Goal: Task Accomplishment & Management: Use online tool/utility

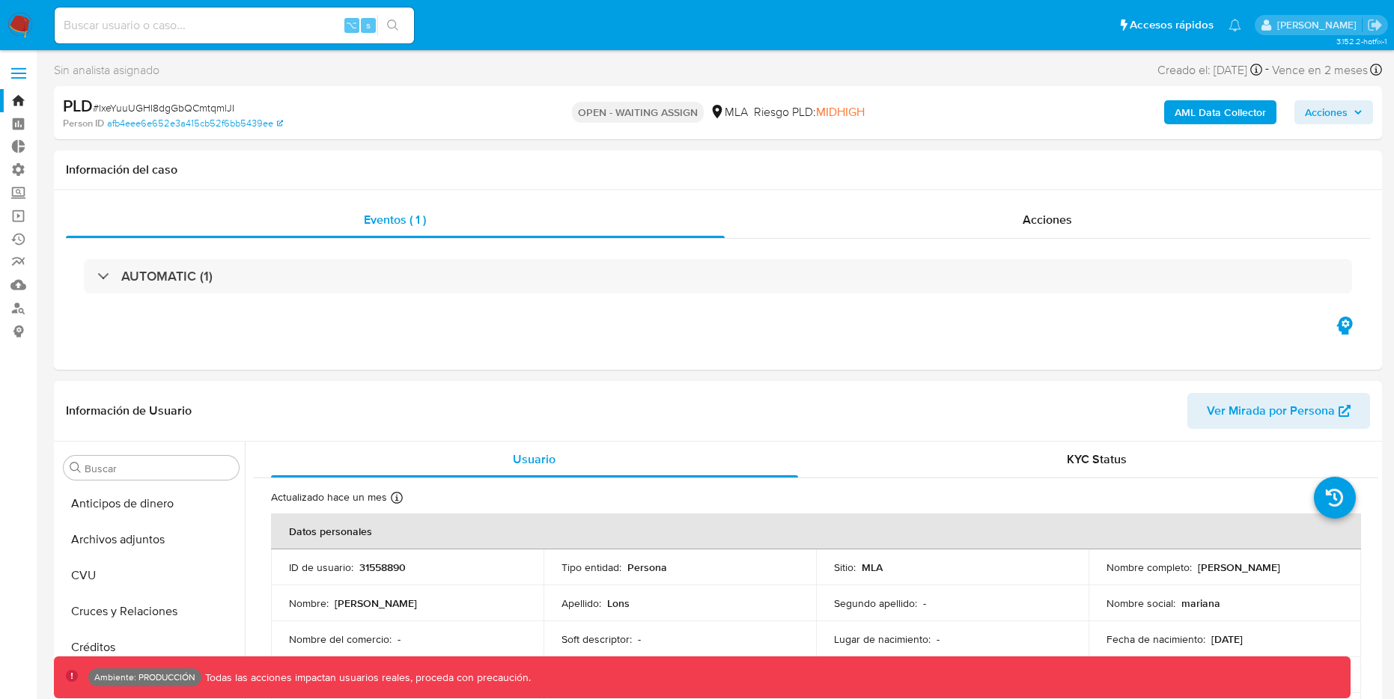
select select "10"
click at [22, 28] on img at bounding box center [19, 25] width 25 height 25
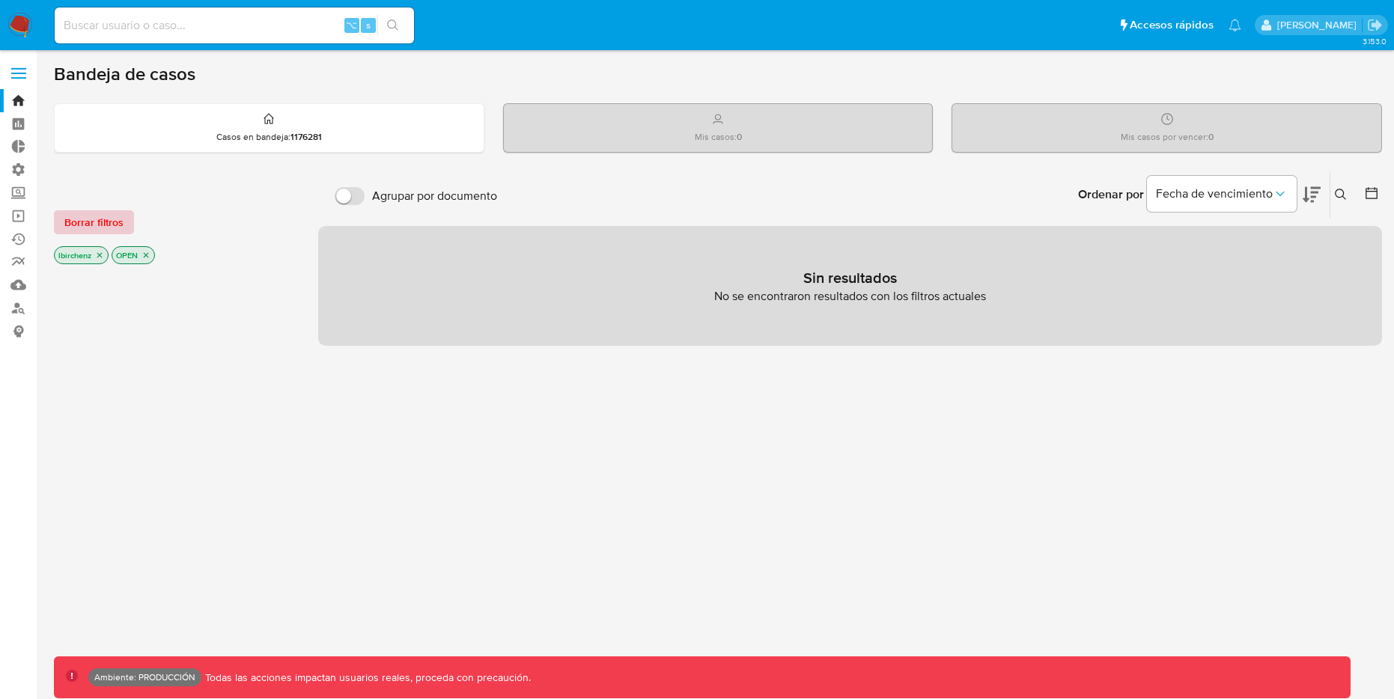
click at [105, 214] on span "Borrar filtros" at bounding box center [93, 222] width 59 height 21
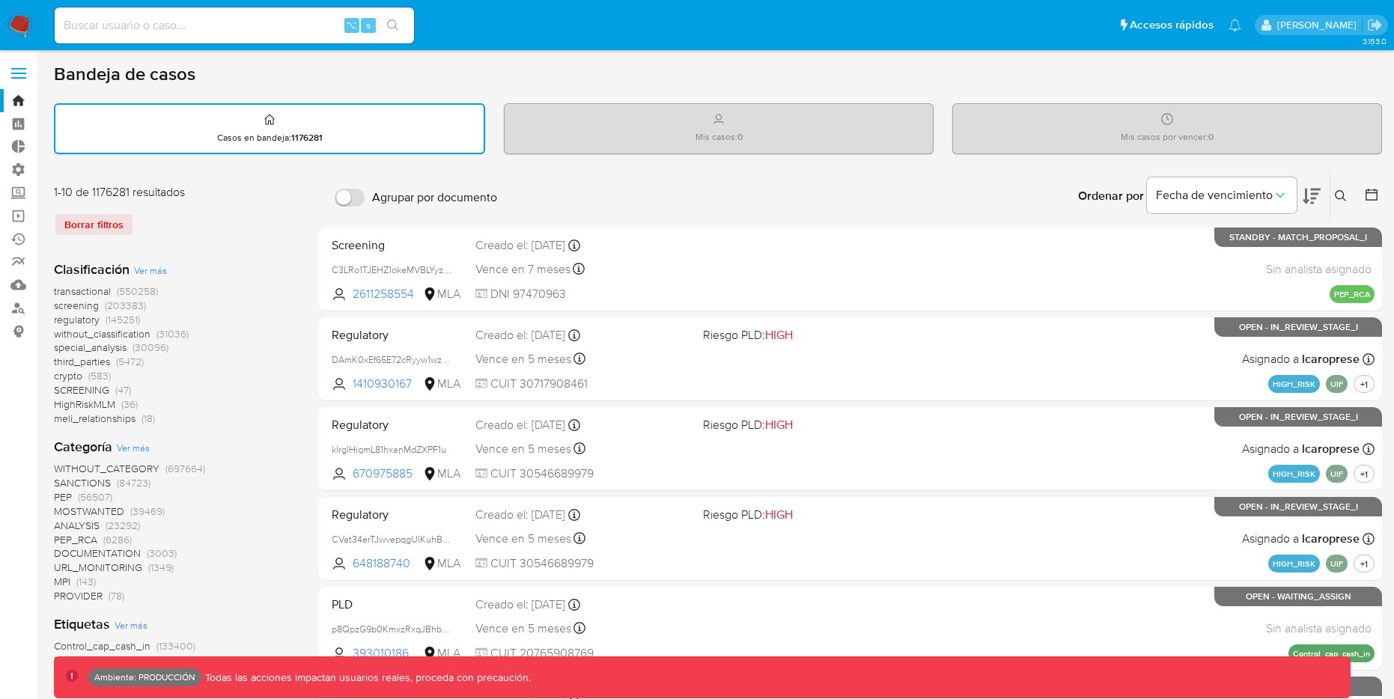
click at [1381, 189] on button at bounding box center [1373, 196] width 18 height 18
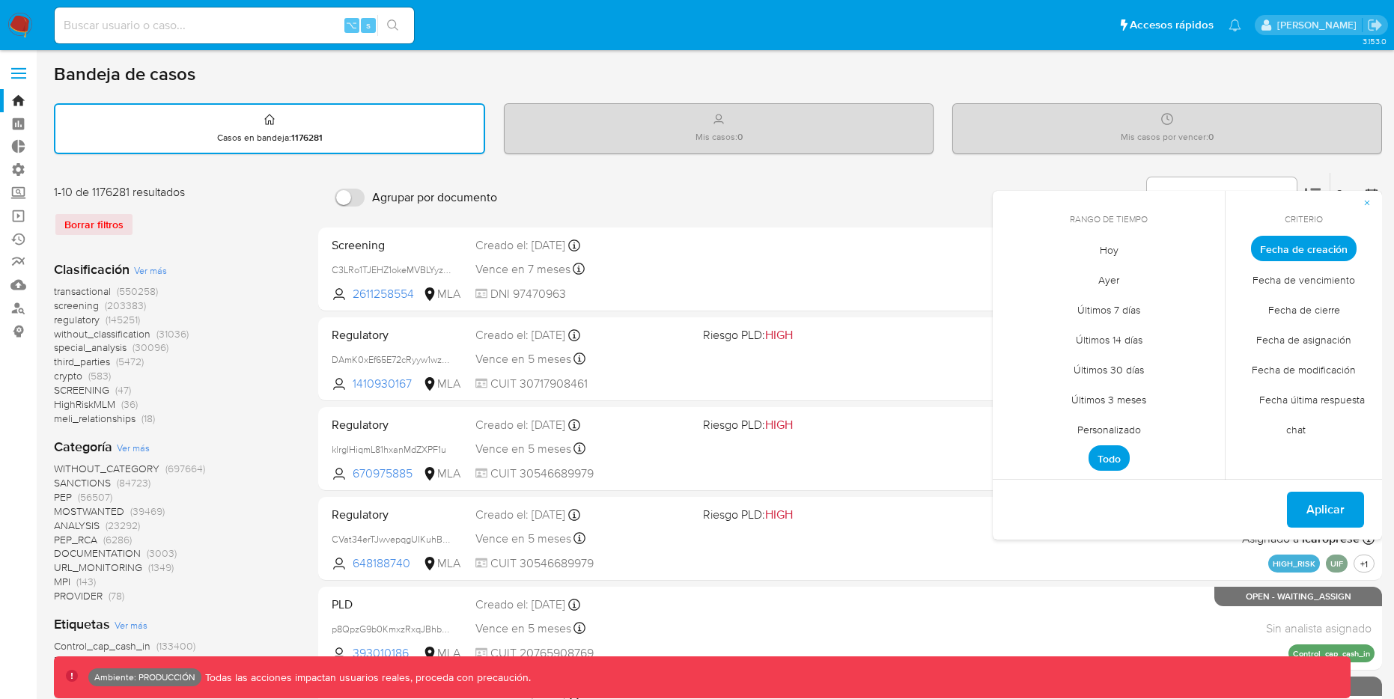
click at [1120, 253] on span "Hoy" at bounding box center [1109, 249] width 50 height 31
click at [1316, 510] on span "Aplicar" at bounding box center [1325, 509] width 38 height 33
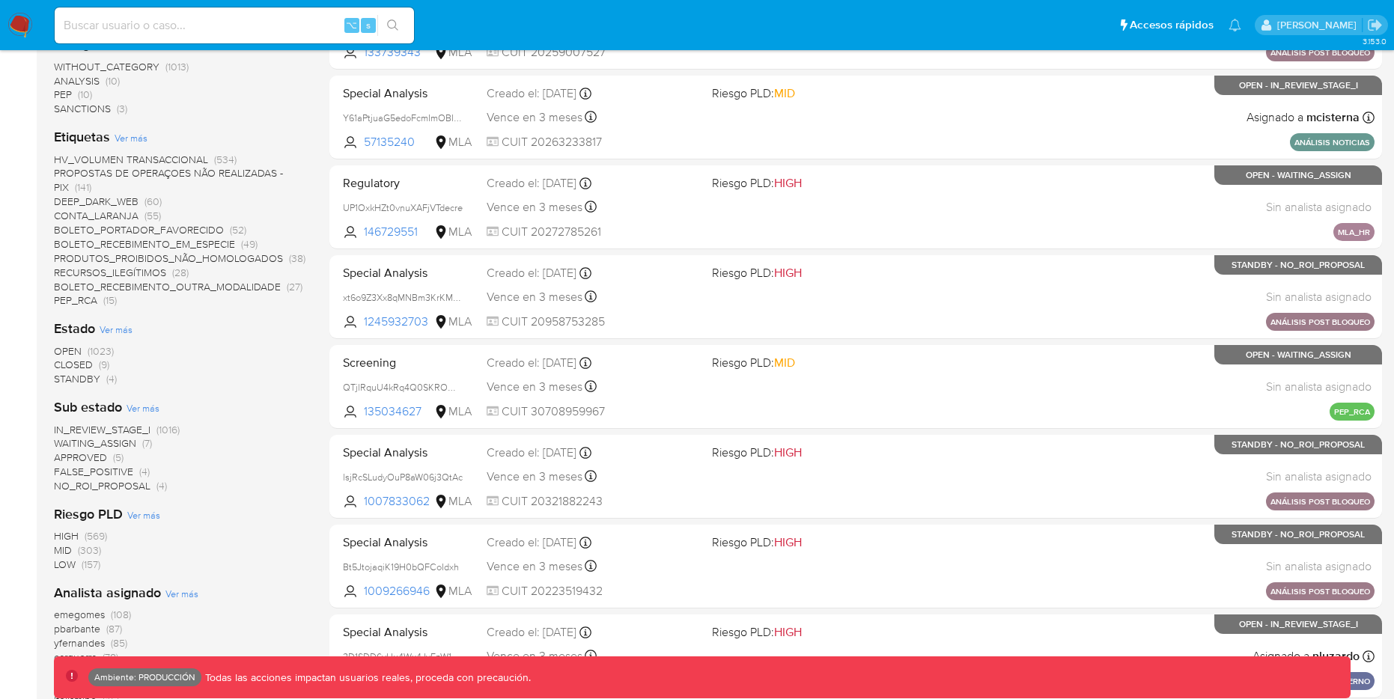
scroll to position [599, 0]
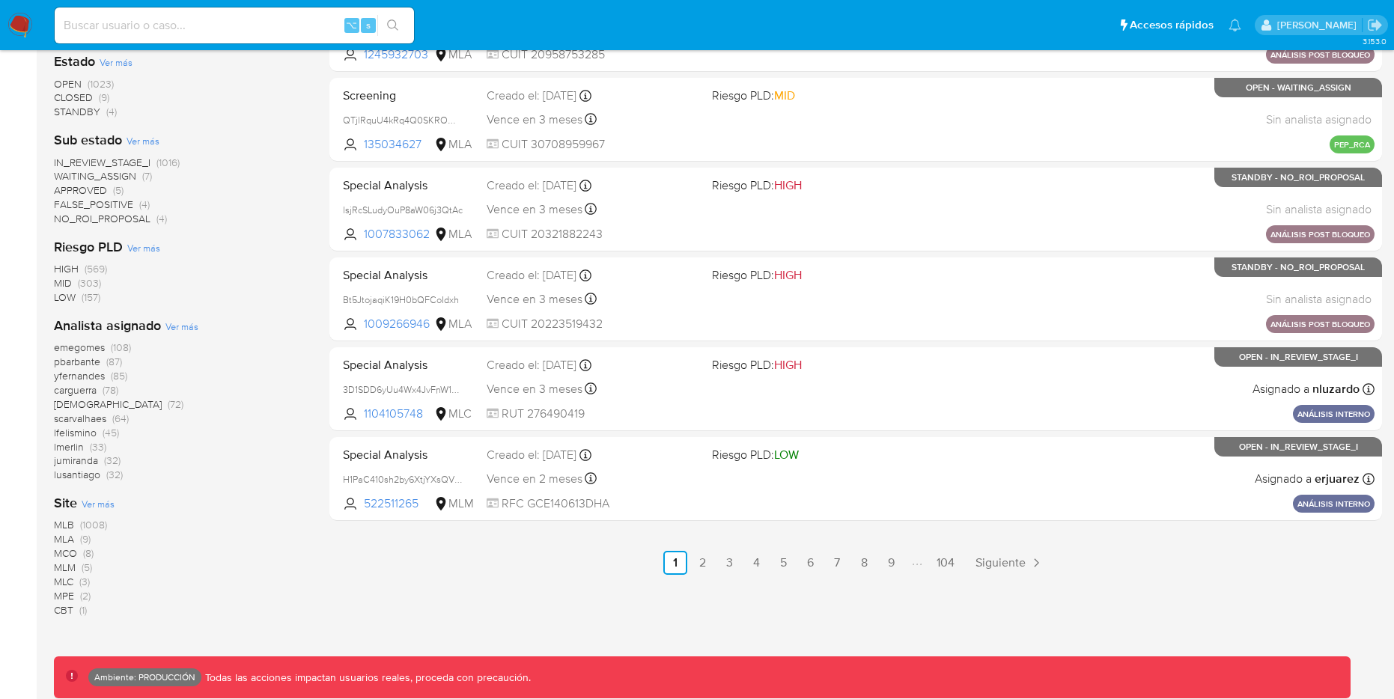
click at [80, 525] on span "(1008)" at bounding box center [93, 524] width 27 height 15
